Goal: Check status: Check status

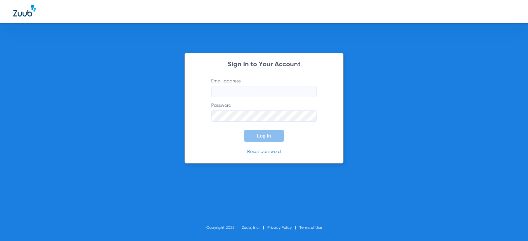
type input "[EMAIL_ADDRESS][DOMAIN_NAME]"
click at [269, 135] on span "Log In" at bounding box center [264, 135] width 14 height 5
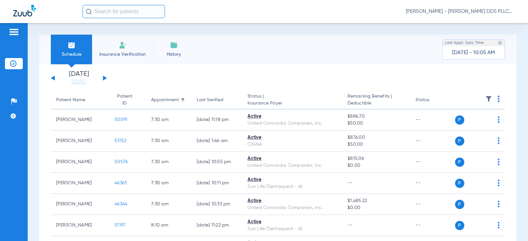
click at [105, 76] on div "[DATE] [DATE] [DATE] [DATE] [DATE] [DATE] [DATE] [DATE] [DATE] [DATE] [DATE] [D…" at bounding box center [79, 78] width 56 height 15
click at [104, 78] on button at bounding box center [105, 78] width 4 height 5
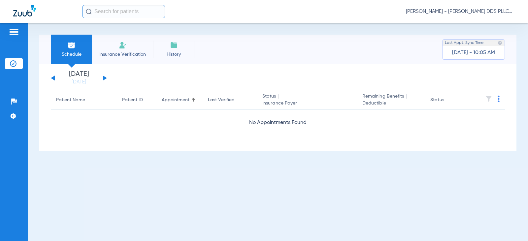
click at [104, 78] on button at bounding box center [105, 78] width 4 height 5
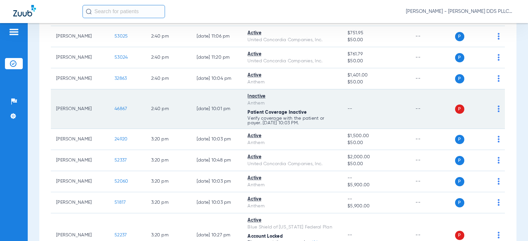
scroll to position [1056, 0]
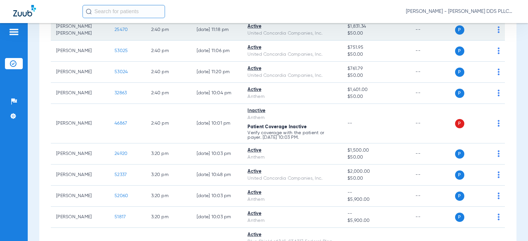
click at [118, 32] on span "25470" at bounding box center [120, 29] width 13 height 5
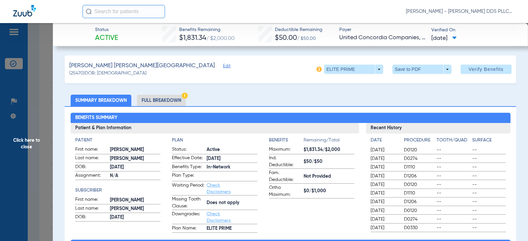
click at [154, 102] on li "Full Breakdown" at bounding box center [161, 101] width 49 height 12
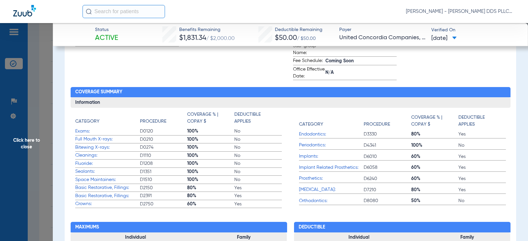
scroll to position [220, 0]
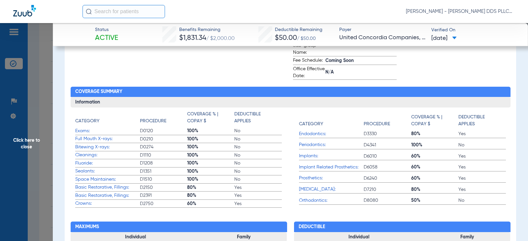
click at [26, 139] on span "Click here to close" at bounding box center [26, 143] width 53 height 241
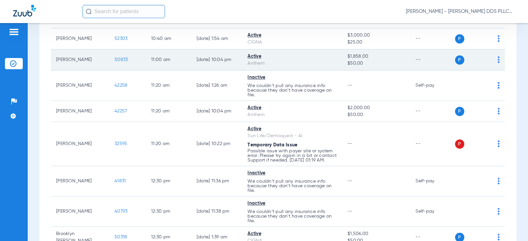
scroll to position [528, 0]
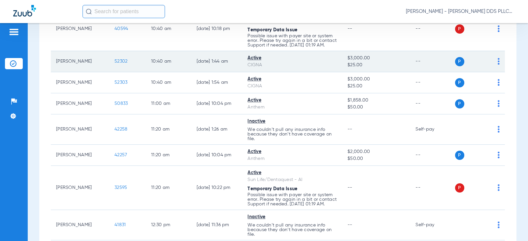
click at [120, 64] on span "52302" at bounding box center [120, 61] width 13 height 5
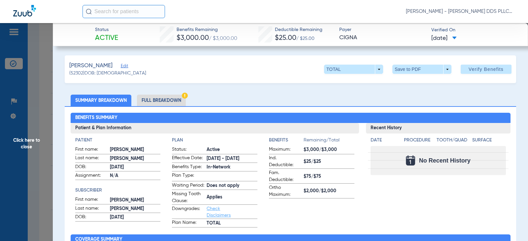
click at [162, 99] on li "Full Breakdown" at bounding box center [161, 101] width 49 height 12
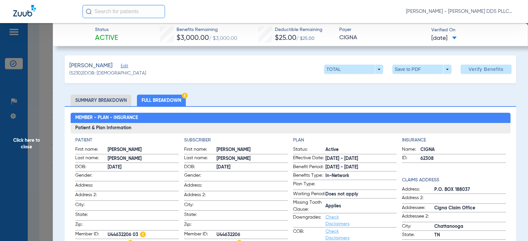
click at [25, 139] on span "Click here to close" at bounding box center [26, 143] width 53 height 241
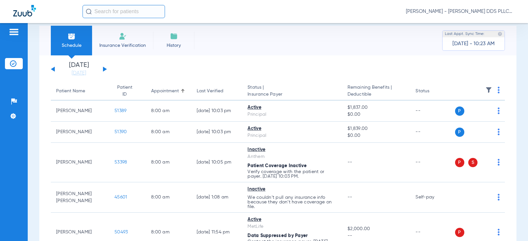
scroll to position [0, 0]
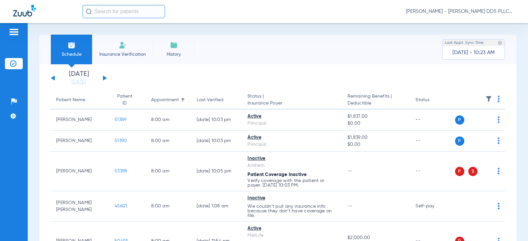
click at [105, 79] on div "[DATE] [DATE] [DATE] [DATE] [DATE] [DATE] [DATE] [DATE] [DATE] [DATE] [DATE] [D…" at bounding box center [79, 78] width 56 height 15
click at [103, 77] on button at bounding box center [105, 78] width 4 height 5
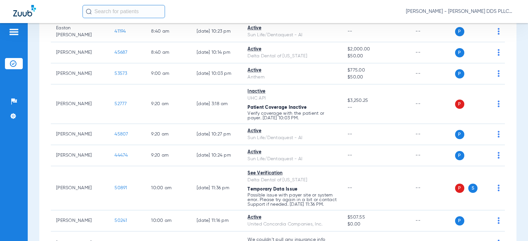
scroll to position [220, 0]
